Goal: Download file/media

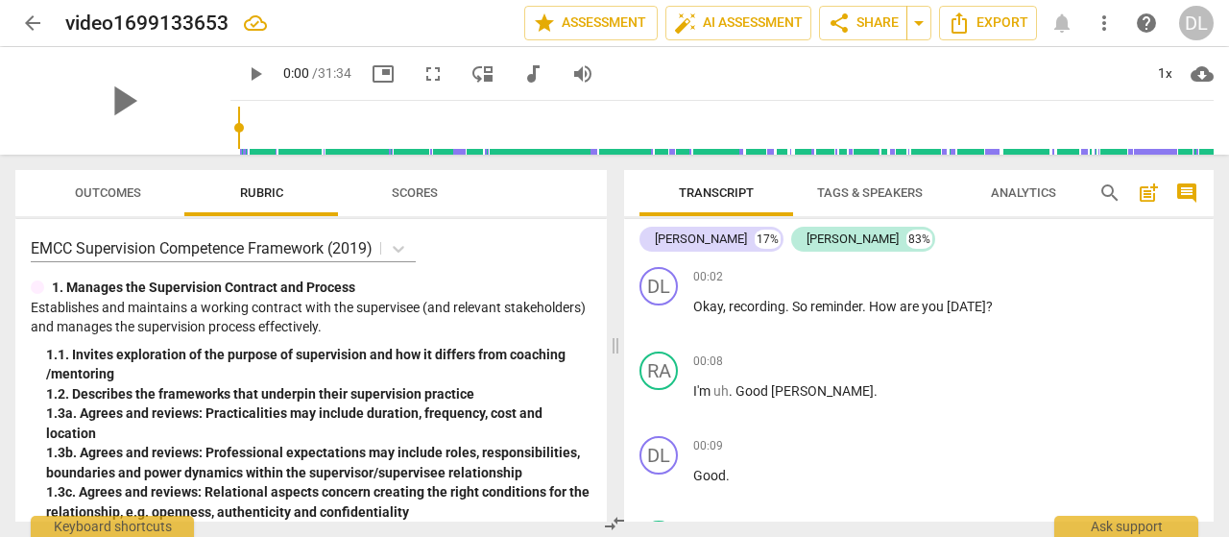
scroll to position [10102, 0]
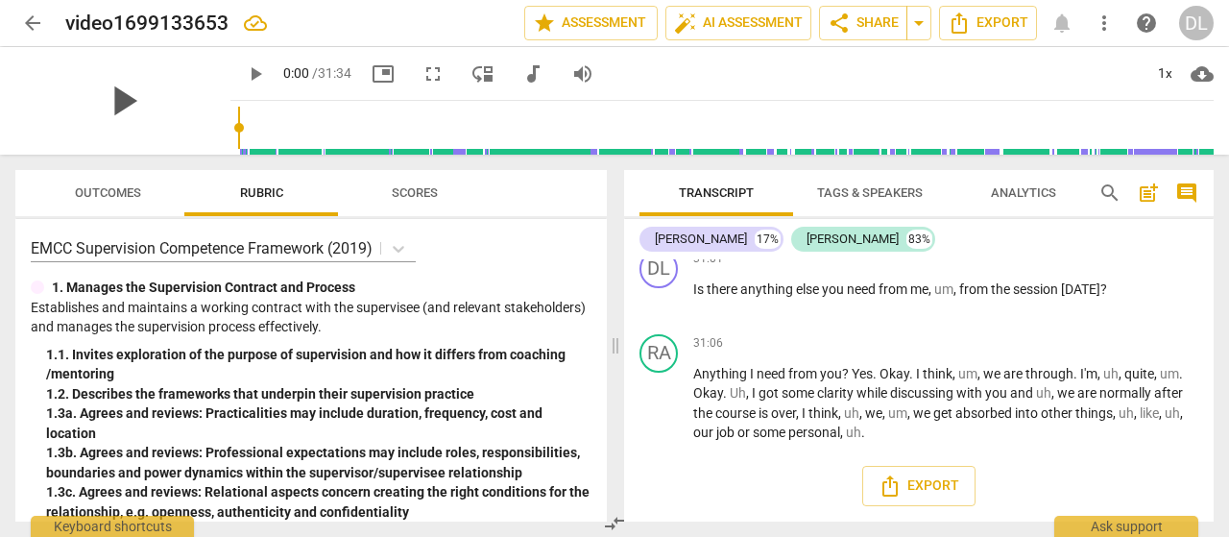
click at [118, 91] on span "play_arrow" at bounding box center [123, 101] width 50 height 50
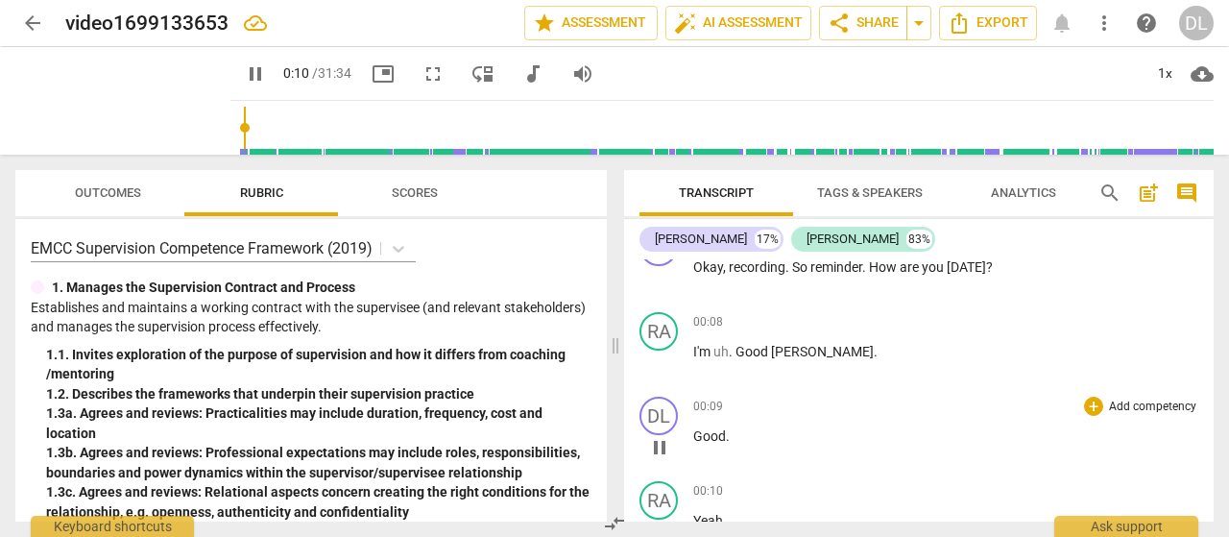
scroll to position [135, 0]
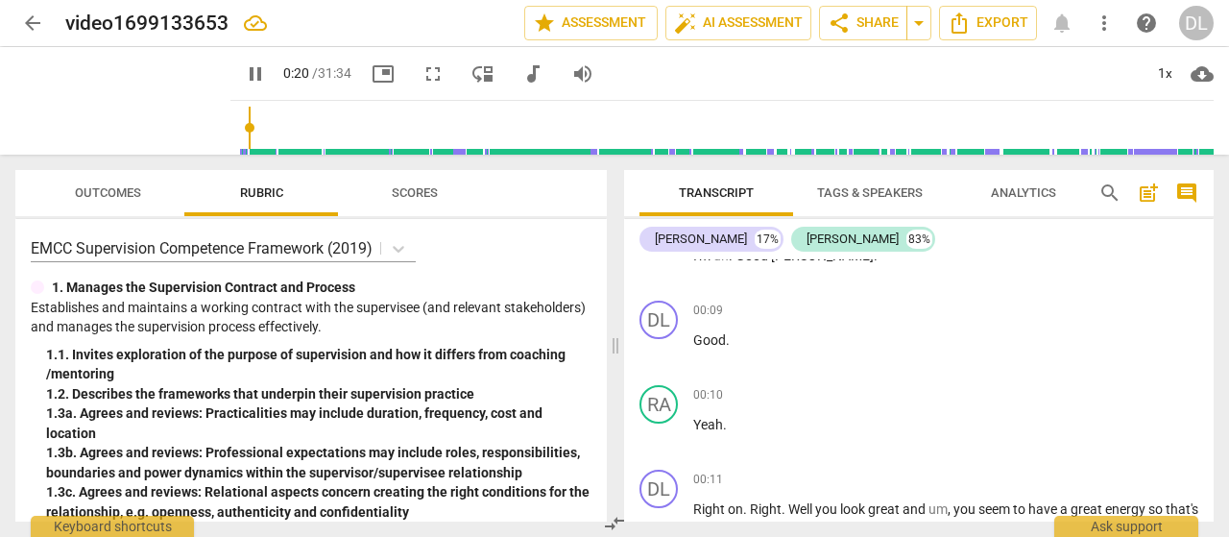
click at [1201, 62] on span "cloud_download" at bounding box center [1201, 73] width 23 height 23
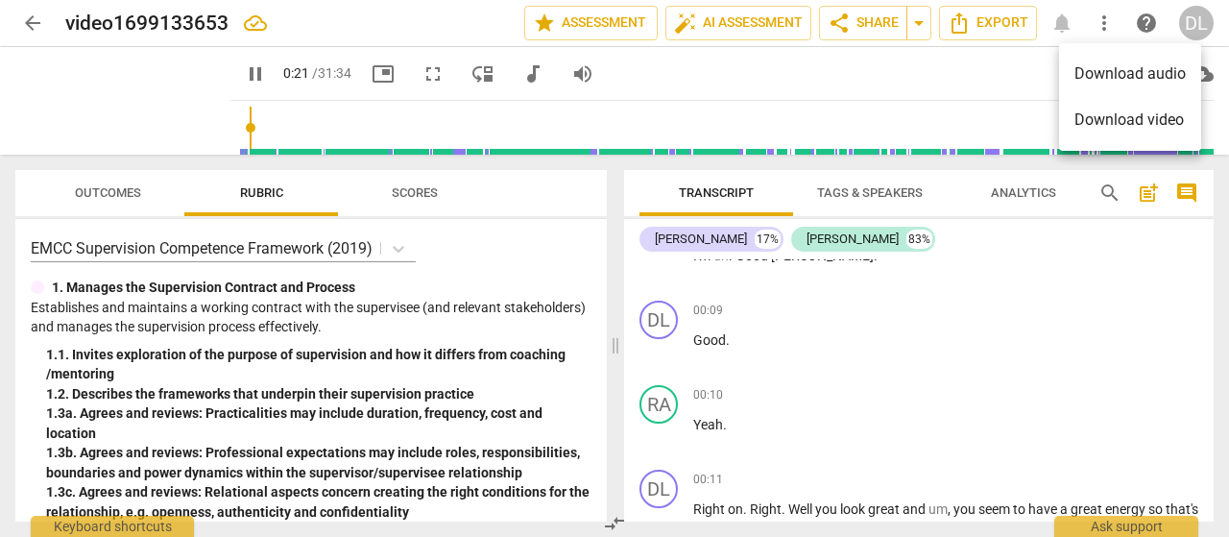
scroll to position [635, 0]
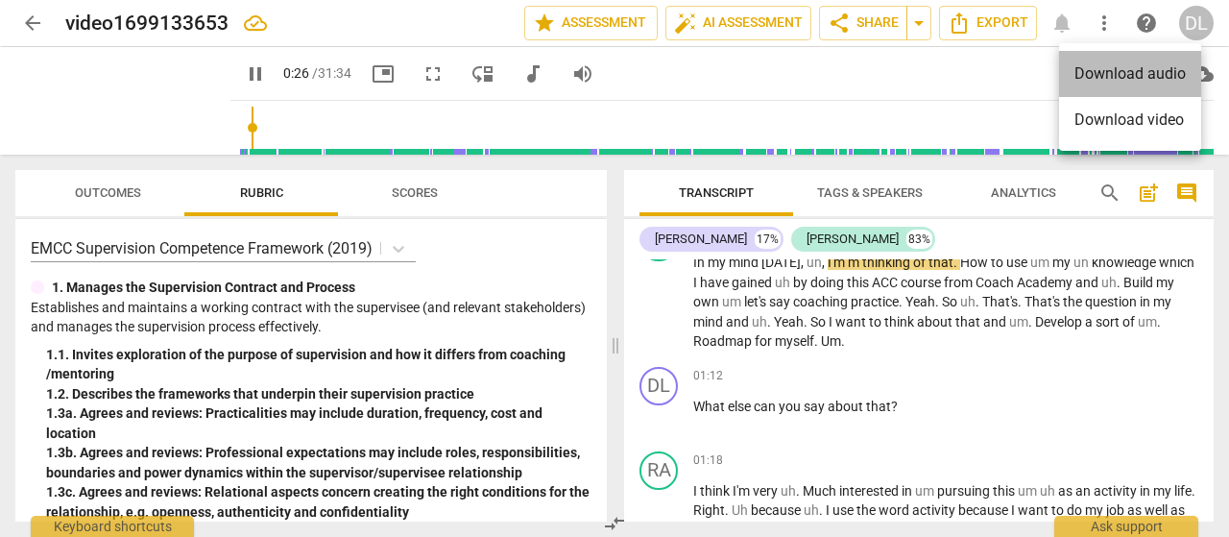
click at [1175, 74] on li "Download audio" at bounding box center [1130, 74] width 142 height 46
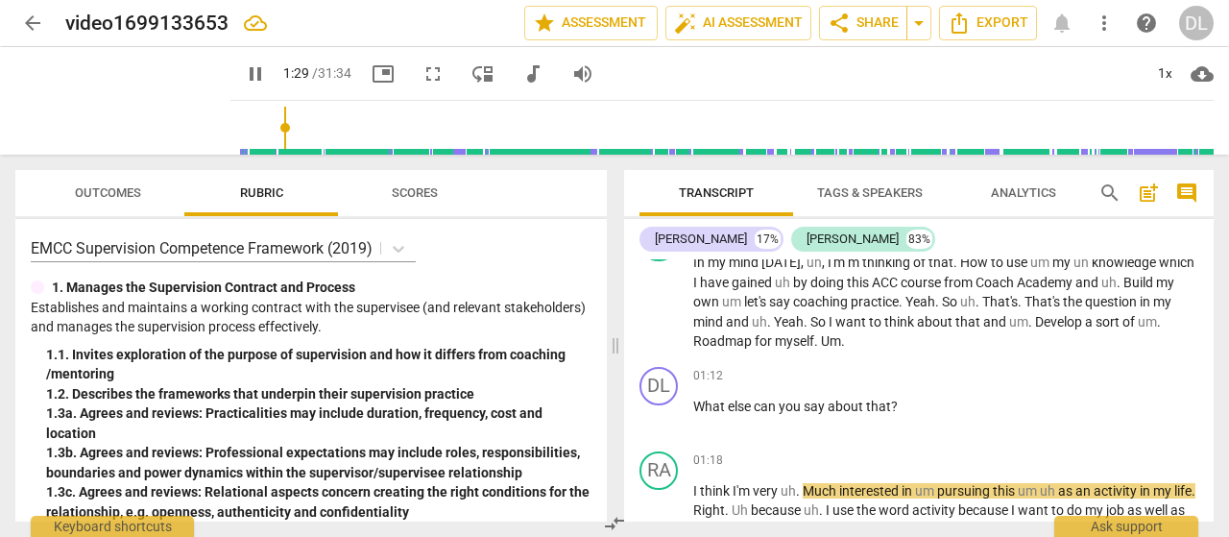
scroll to position [898, 0]
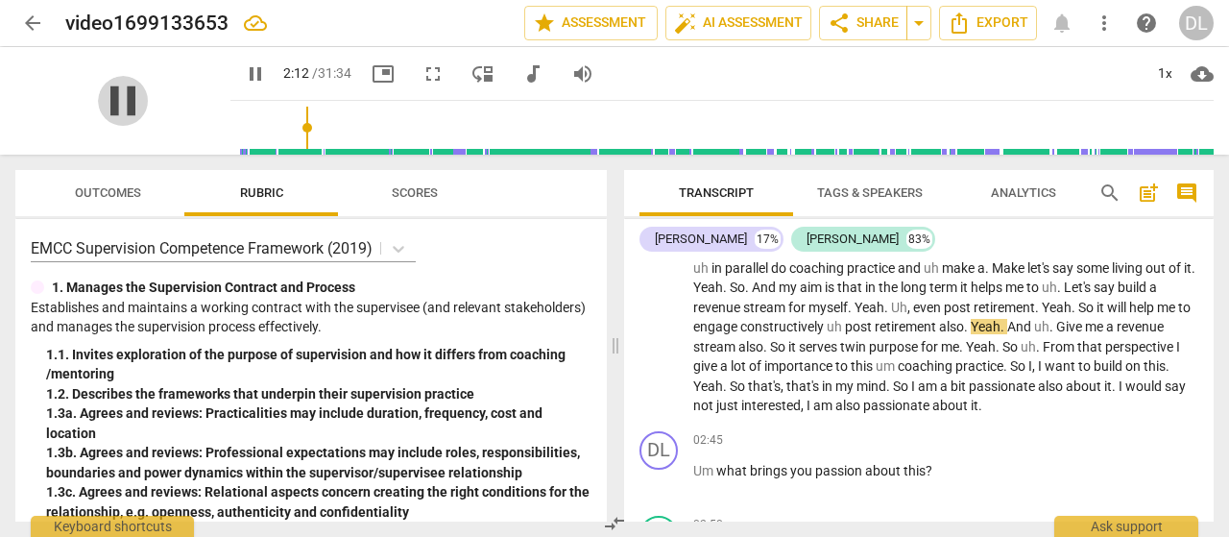
click at [108, 100] on span "pause" at bounding box center [123, 101] width 50 height 50
type input "133"
click at [922, 18] on span "arrow_drop_down" at bounding box center [918, 23] width 23 height 23
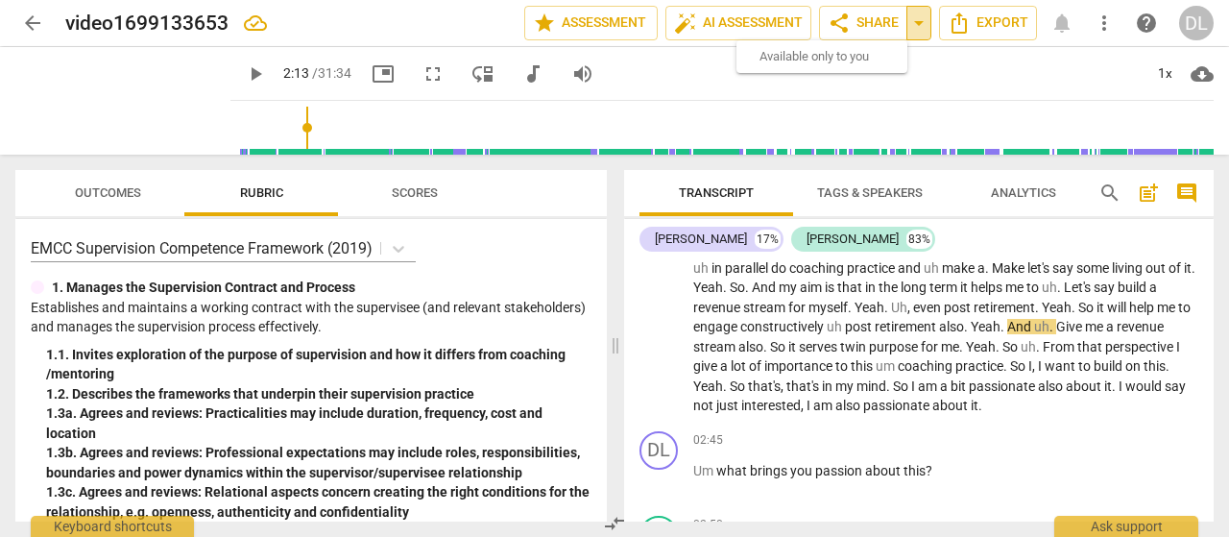
click at [922, 18] on span "arrow_drop_down" at bounding box center [918, 23] width 23 height 23
click at [878, 23] on span "share Share" at bounding box center [862, 23] width 71 height 23
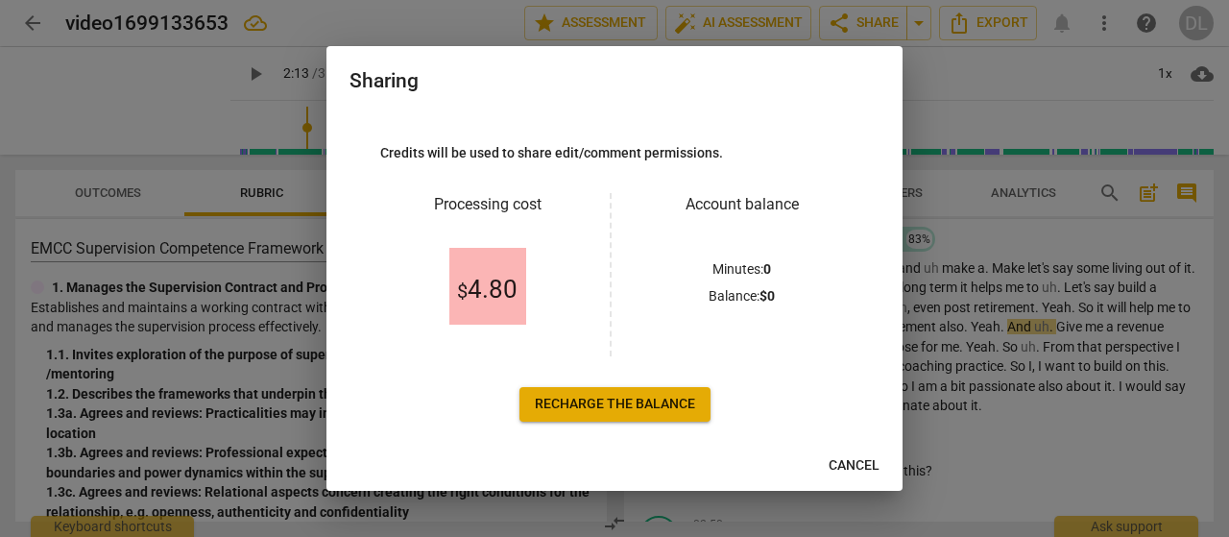
click at [702, 412] on link "Recharge the balance" at bounding box center [614, 404] width 191 height 35
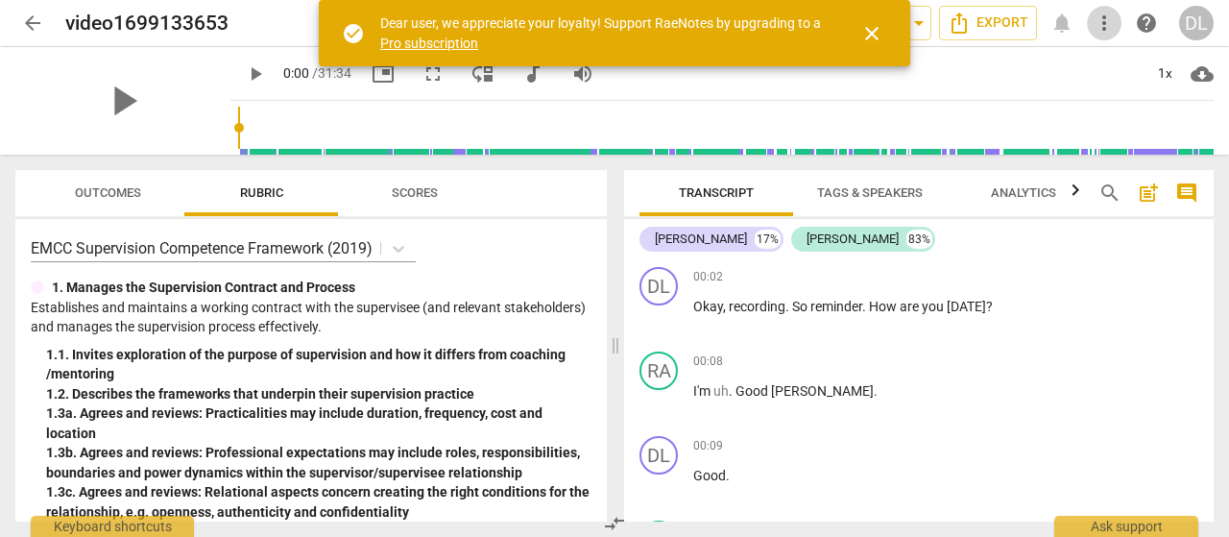
click at [1100, 24] on span "more_vert" at bounding box center [1103, 23] width 23 height 23
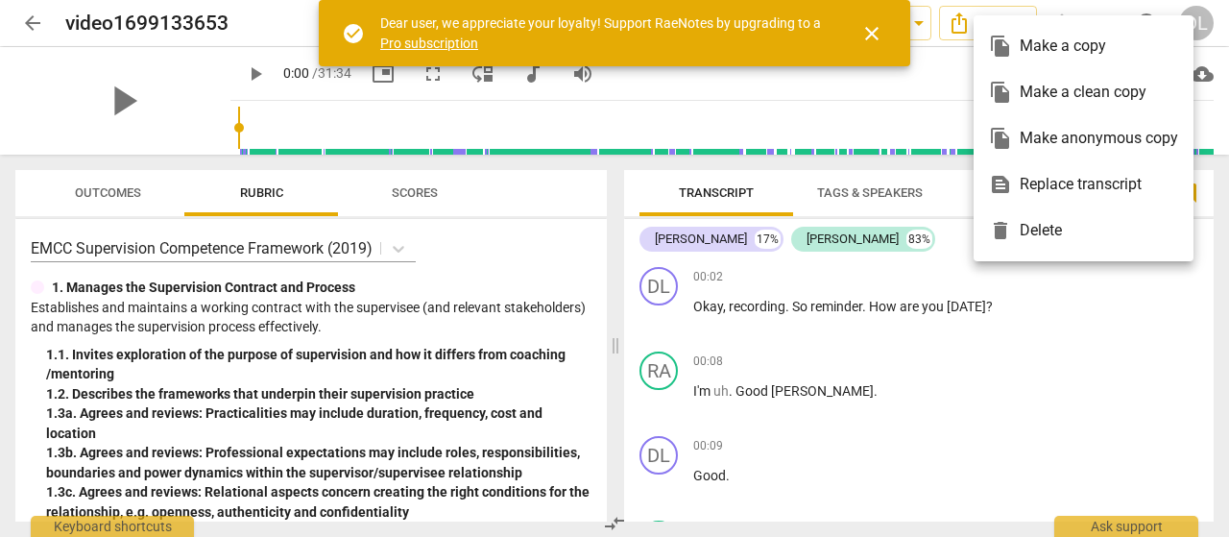
click at [887, 35] on span "close" at bounding box center [872, 33] width 46 height 23
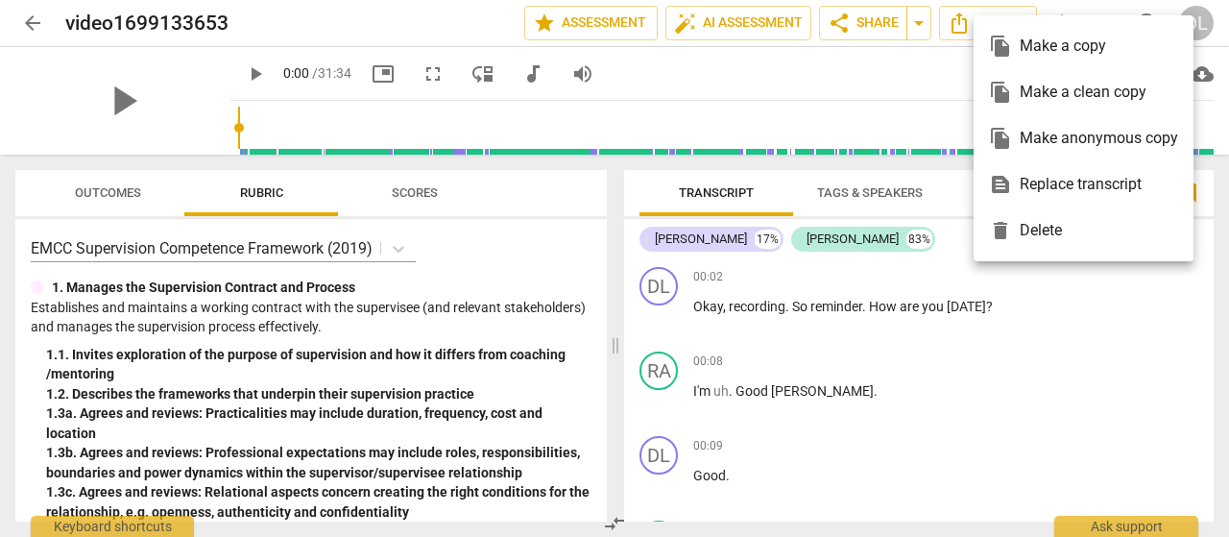
click at [921, 32] on div at bounding box center [614, 268] width 1229 height 537
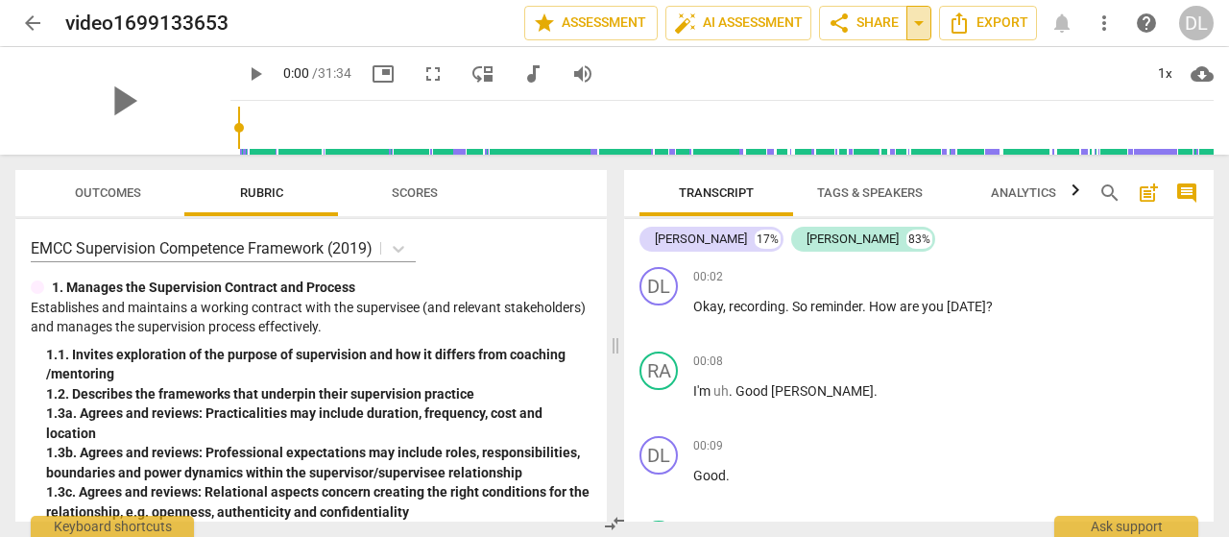
click at [915, 21] on span "arrow_drop_down" at bounding box center [918, 23] width 23 height 23
click at [875, 16] on span "share Share" at bounding box center [862, 23] width 71 height 23
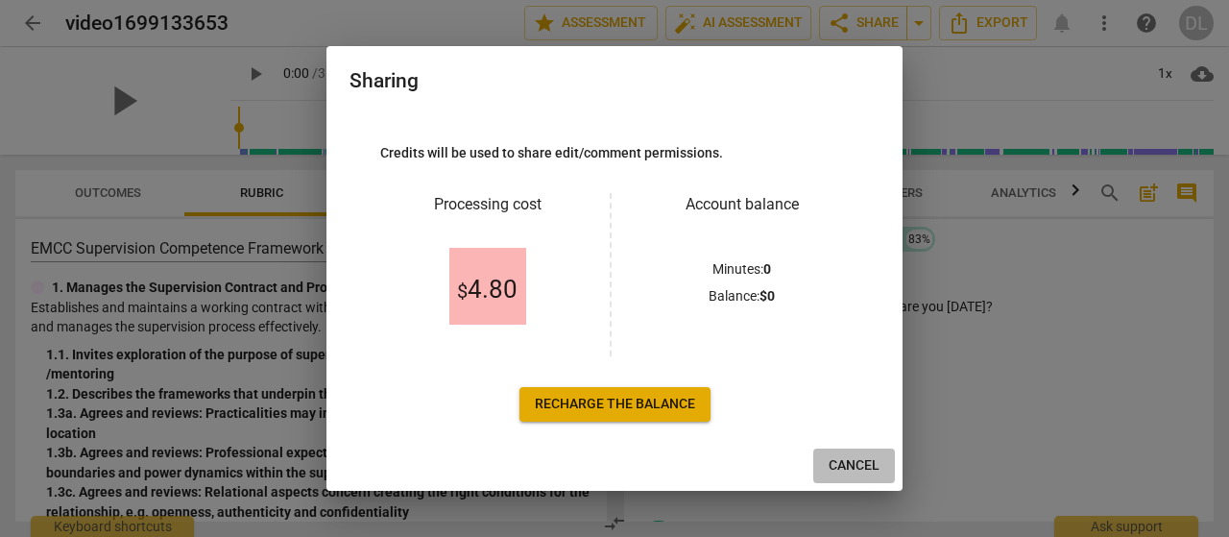
click at [875, 465] on span "Cancel" at bounding box center [853, 465] width 51 height 19
